Goal: Information Seeking & Learning: Learn about a topic

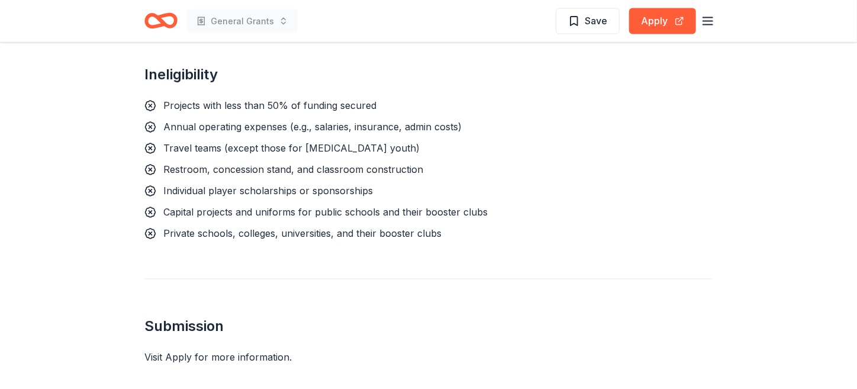
scroll to position [1079, 0]
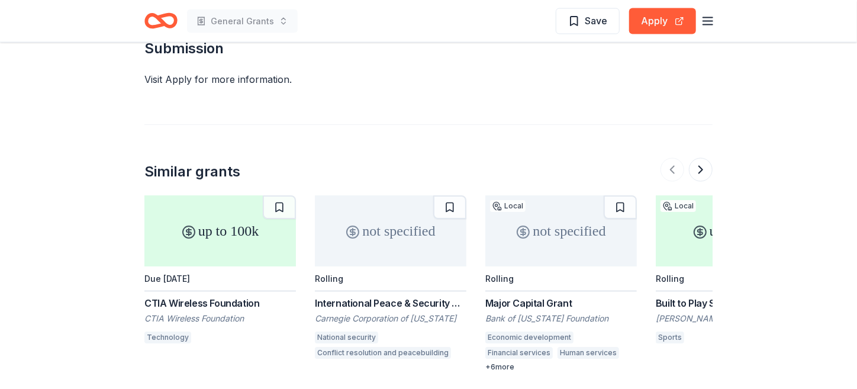
scroll to position [980, 0]
click at [249, 229] on div "up to 100k" at bounding box center [220, 230] width 152 height 71
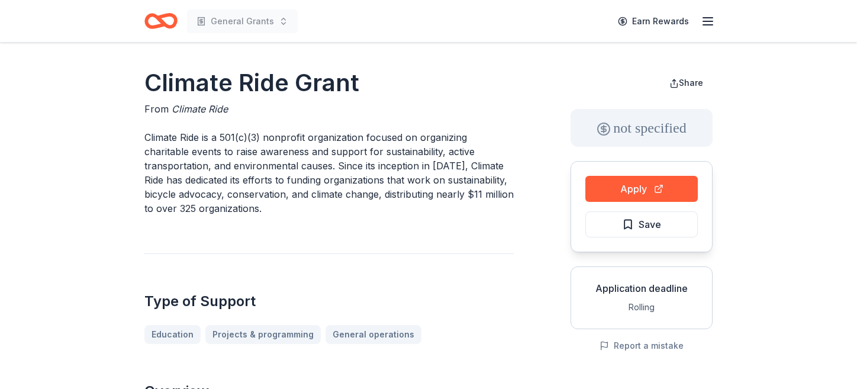
scroll to position [680, 0]
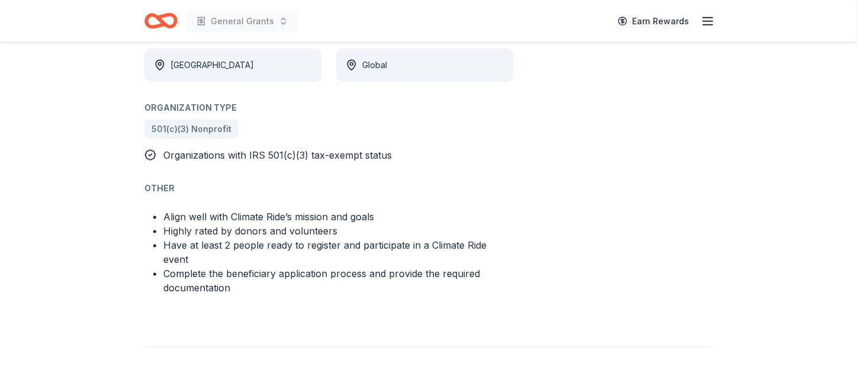
click at [315, 181] on div "Other" at bounding box center [328, 188] width 369 height 14
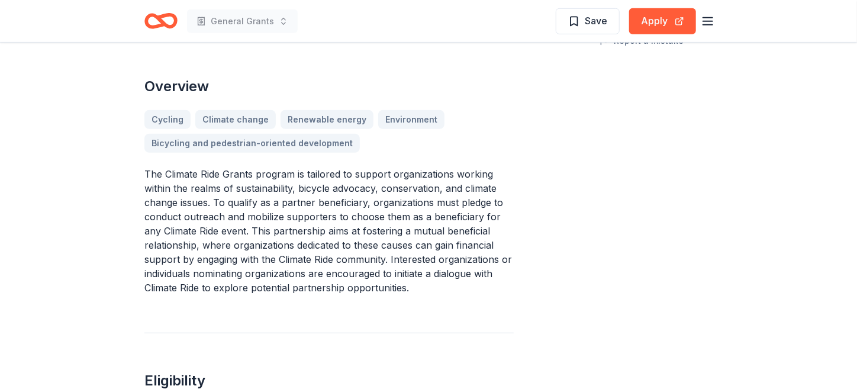
scroll to position [328, 0]
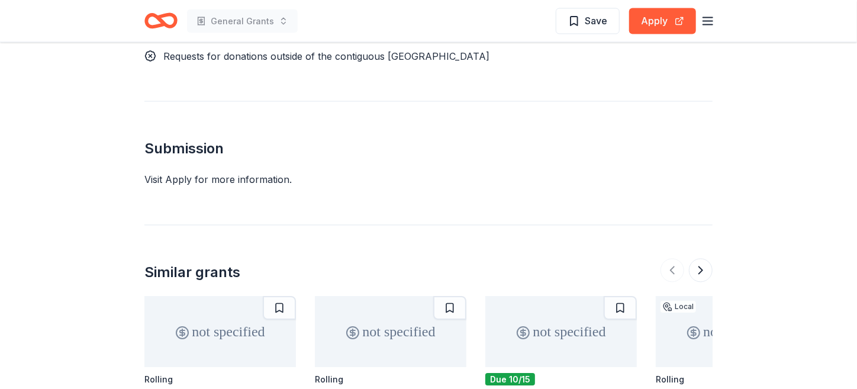
scroll to position [1055, 0]
click at [655, 22] on button "Apply" at bounding box center [662, 21] width 67 height 26
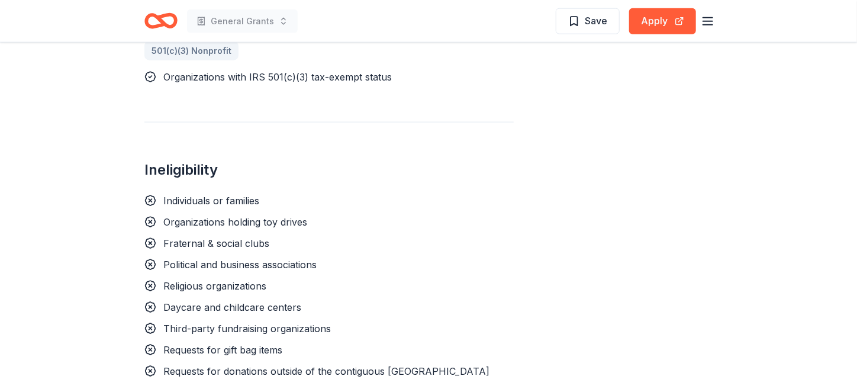
scroll to position [727, 0]
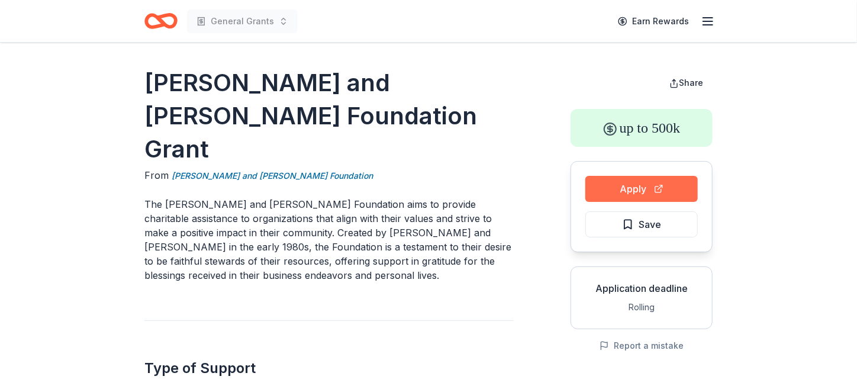
click at [625, 189] on button "Apply" at bounding box center [641, 189] width 112 height 26
